Goal: Information Seeking & Learning: Understand process/instructions

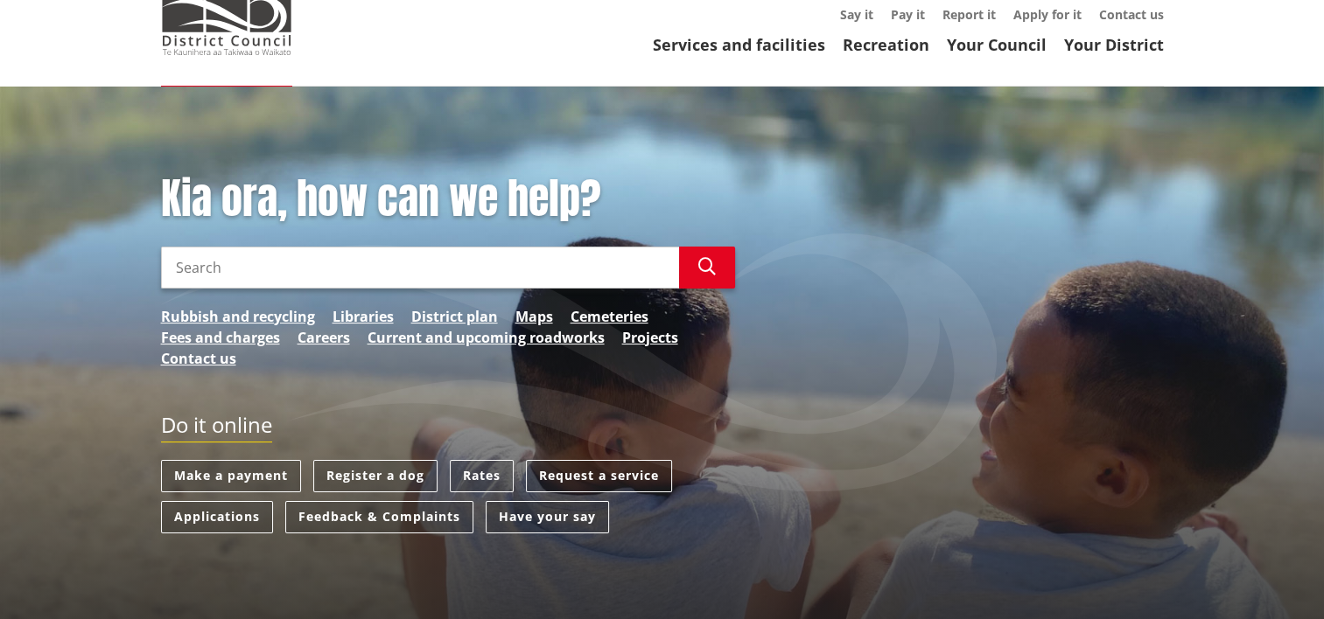
scroll to position [175, 0]
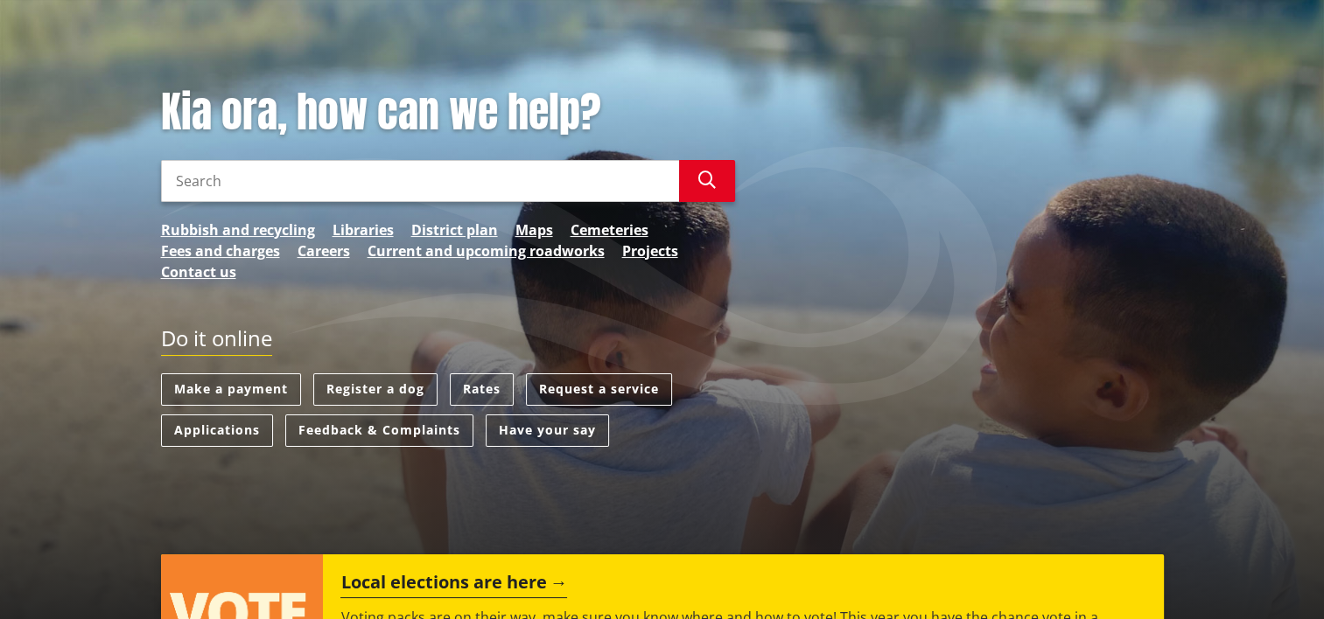
click at [241, 181] on input "Search" at bounding box center [420, 181] width 518 height 42
type input "Buildoing Consents"
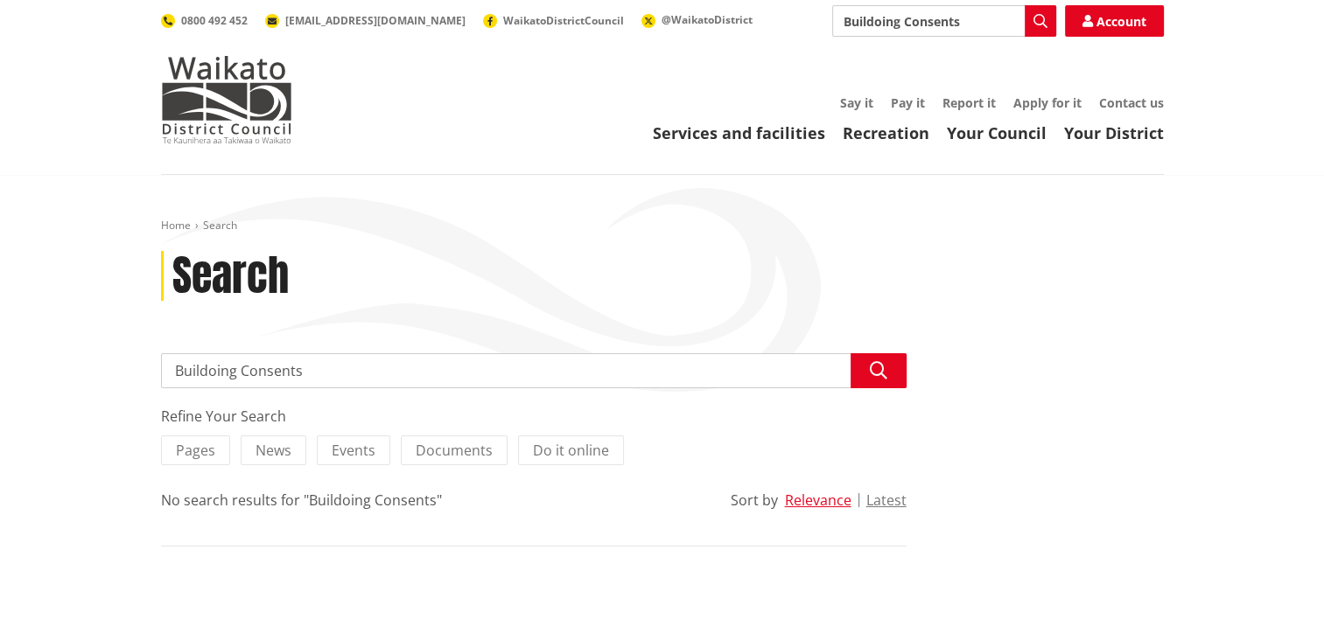
drag, startPoint x: 207, startPoint y: 374, endPoint x: 238, endPoint y: 339, distance: 45.8
click at [207, 373] on input "Buildoing Consents" at bounding box center [533, 370] width 745 height 35
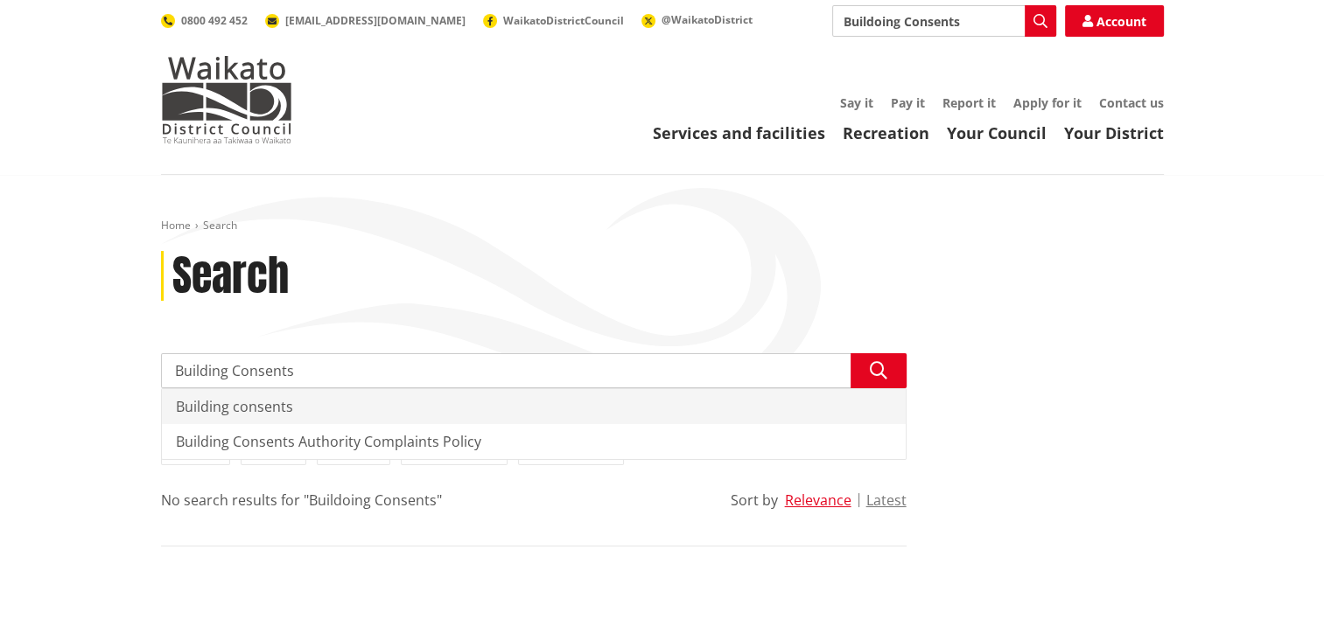
click at [282, 403] on div "Building consents" at bounding box center [534, 406] width 744 height 35
type input "Building consents"
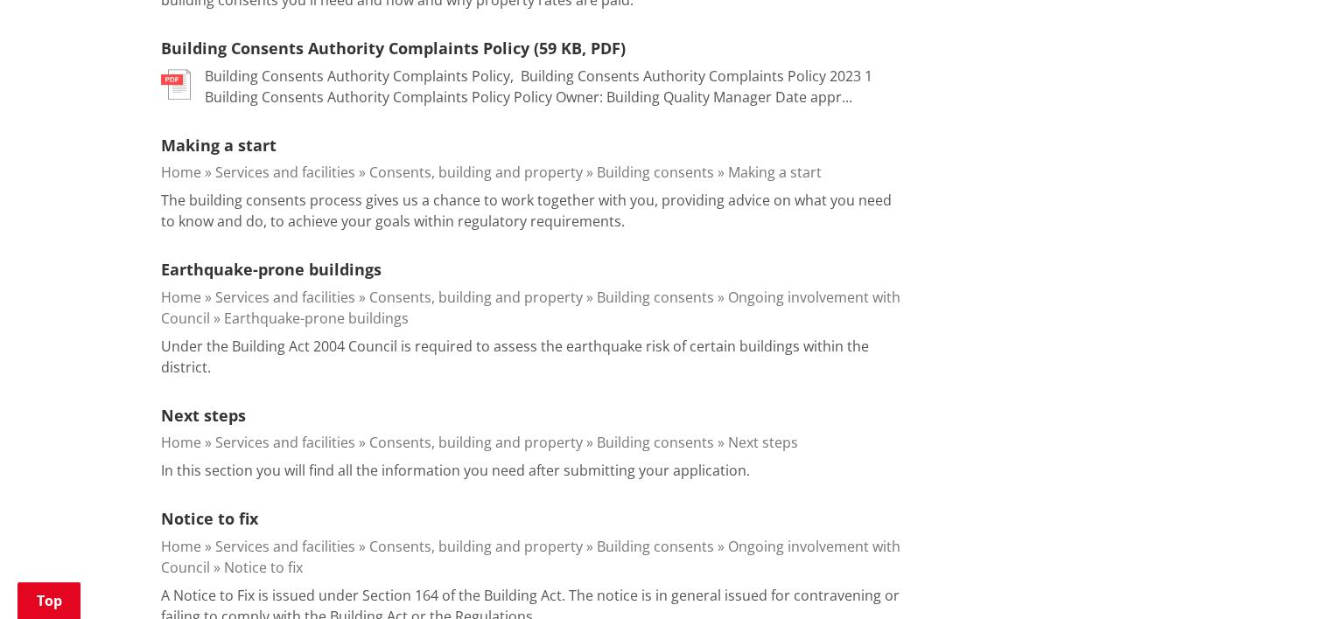
scroll to position [787, 0]
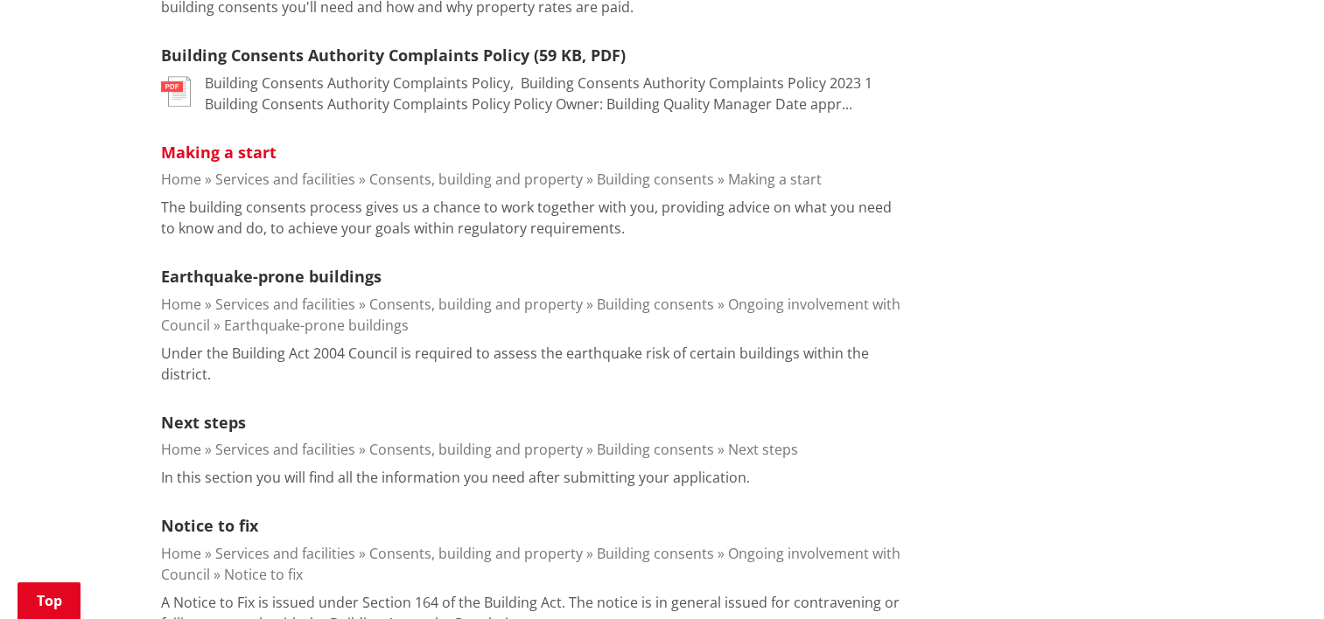
click at [258, 155] on link "Making a start" at bounding box center [218, 152] width 115 height 21
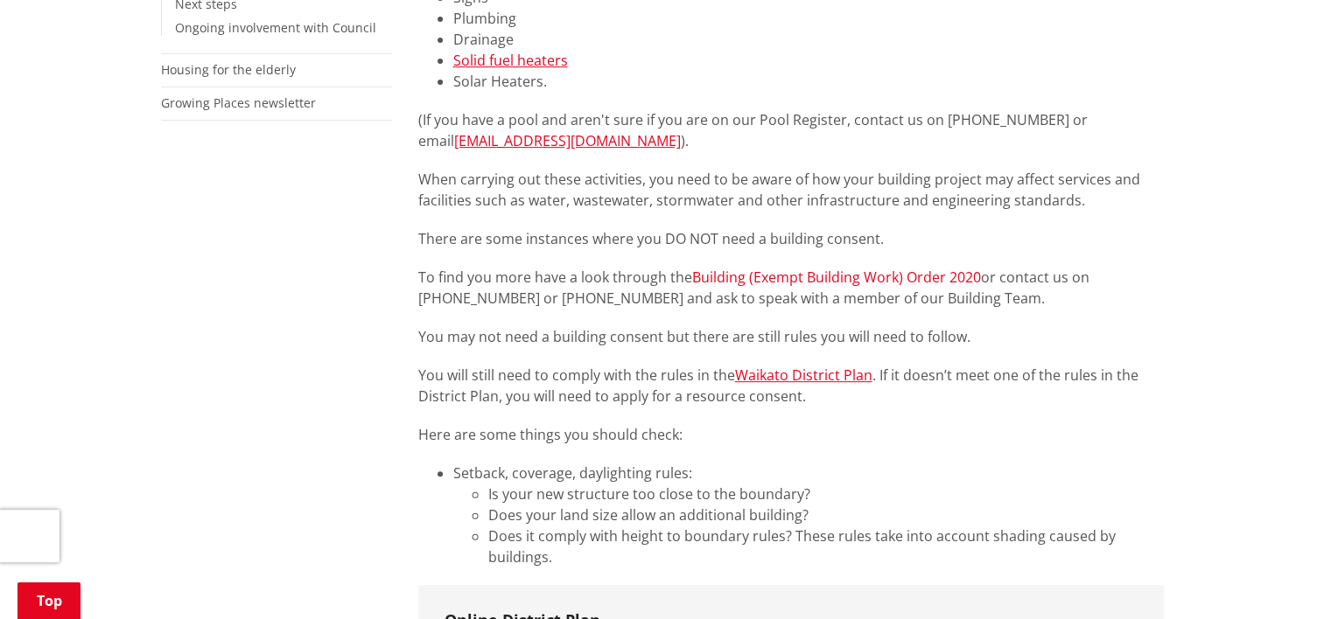
scroll to position [612, 0]
click at [735, 279] on link "Building (Exempt Building Work) Order 2020" at bounding box center [836, 276] width 289 height 19
